Goal: Find specific page/section: Find specific page/section

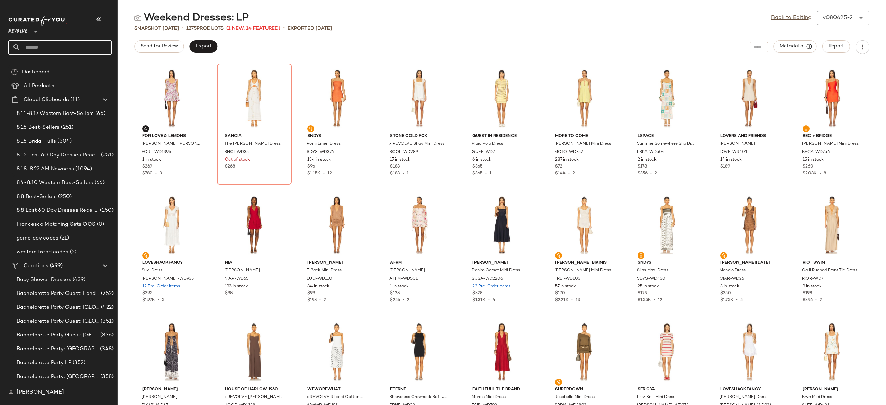
click at [107, 44] on input "text" at bounding box center [66, 47] width 91 height 15
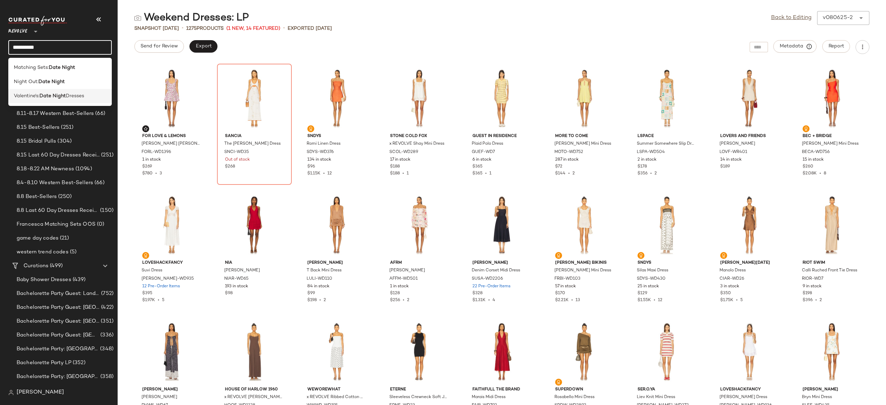
type input "**********"
click at [77, 92] on span "Dresses" at bounding box center [75, 95] width 18 height 7
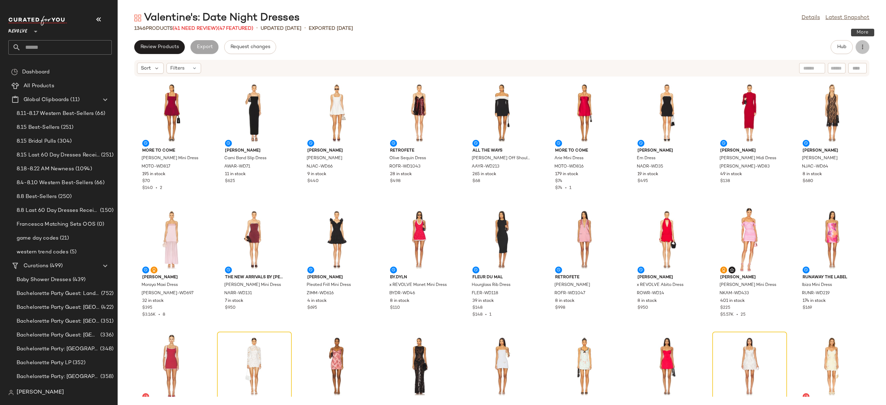
click at [862, 44] on icon "button" at bounding box center [862, 47] width 7 height 7
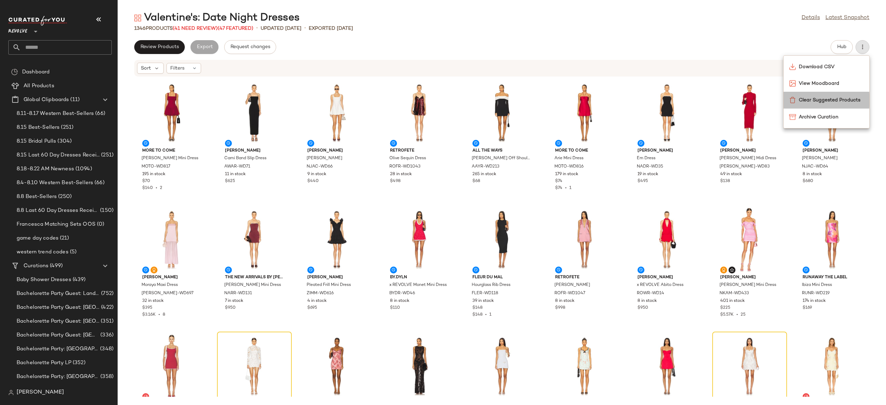
click at [820, 103] on span "Clear Suggested Products" at bounding box center [831, 100] width 65 height 7
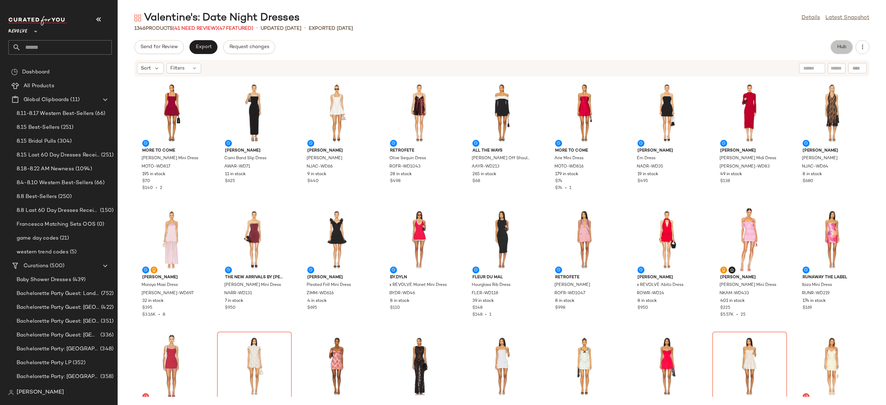
click at [834, 48] on button "Hub" at bounding box center [842, 47] width 22 height 14
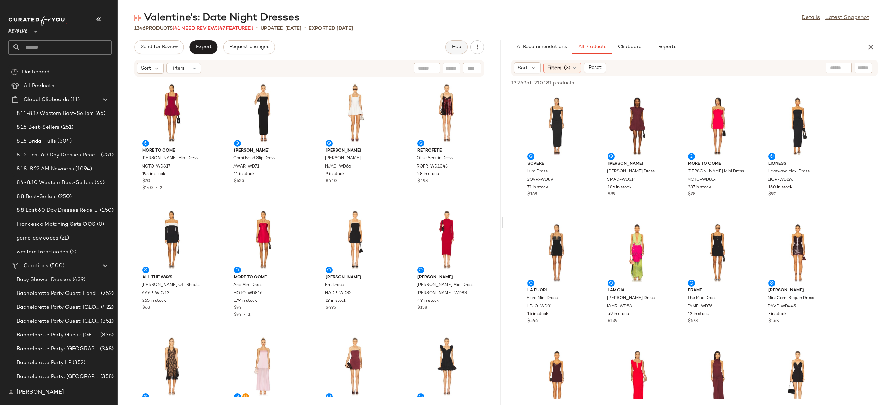
click at [445, 40] on button "Hub" at bounding box center [456, 47] width 22 height 14
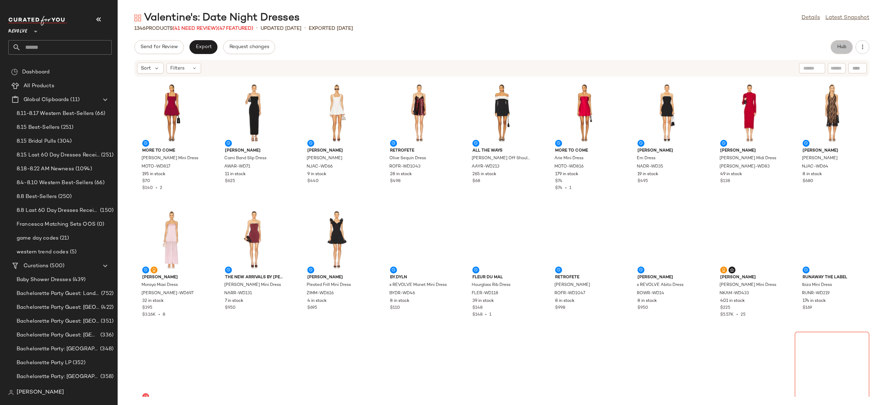
click at [831, 40] on button "Hub" at bounding box center [842, 47] width 22 height 14
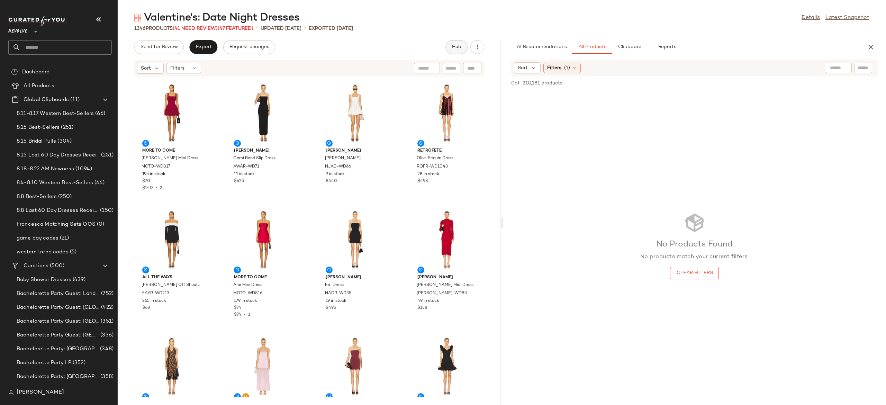
click at [445, 40] on button "Hub" at bounding box center [456, 47] width 22 height 14
